Goal: Transaction & Acquisition: Subscribe to service/newsletter

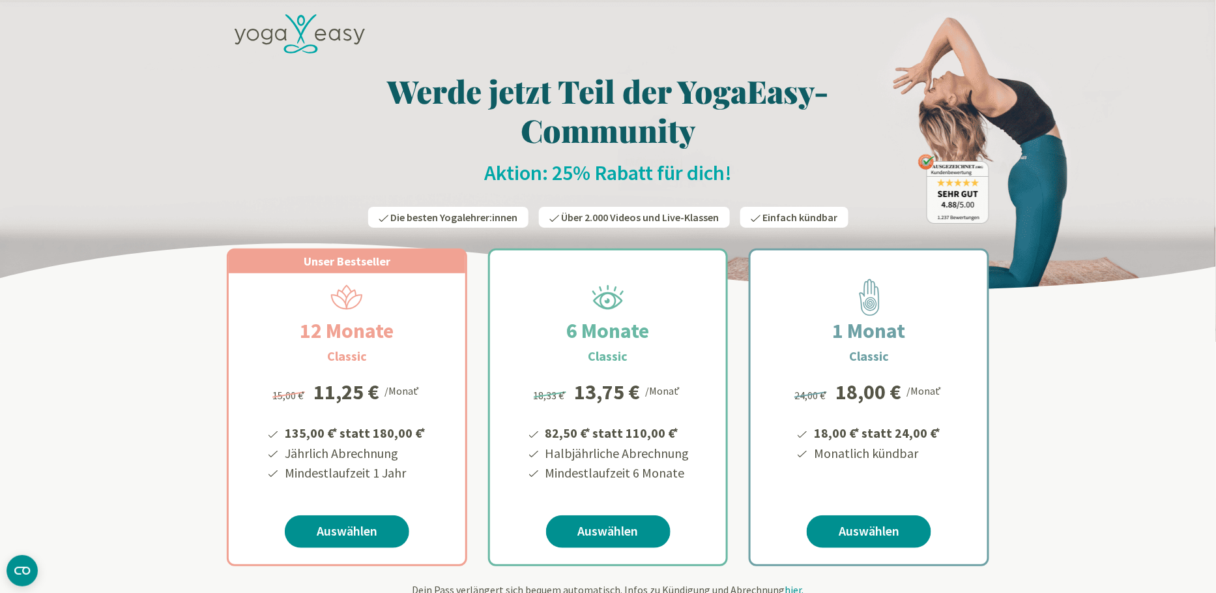
click at [681, 457] on li "Halbjährliche Abrechnung" at bounding box center [617, 453] width 146 height 20
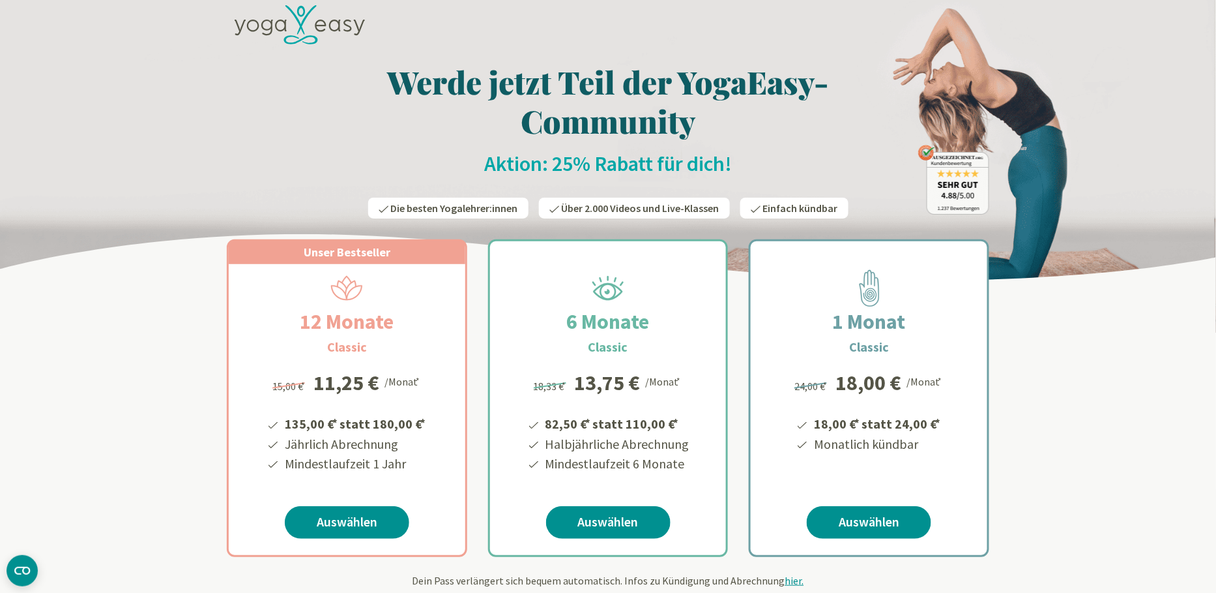
scroll to position [10, 0]
